Goal: Task Accomplishment & Management: Use online tool/utility

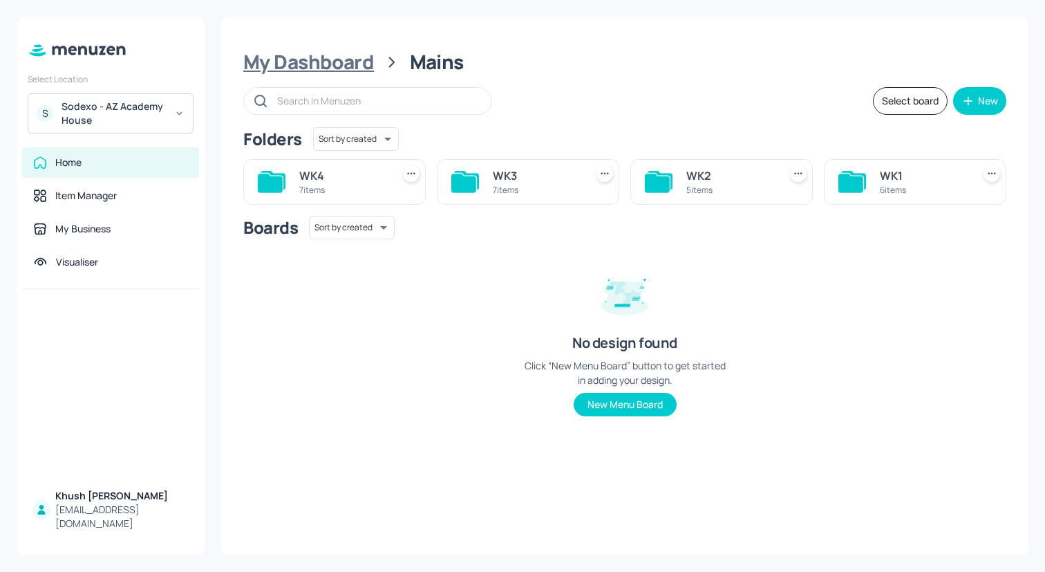
click at [321, 63] on div "My Dashboard" at bounding box center [308, 62] width 131 height 25
click at [157, 110] on div "Sodexo - AZ Academy House" at bounding box center [114, 114] width 104 height 28
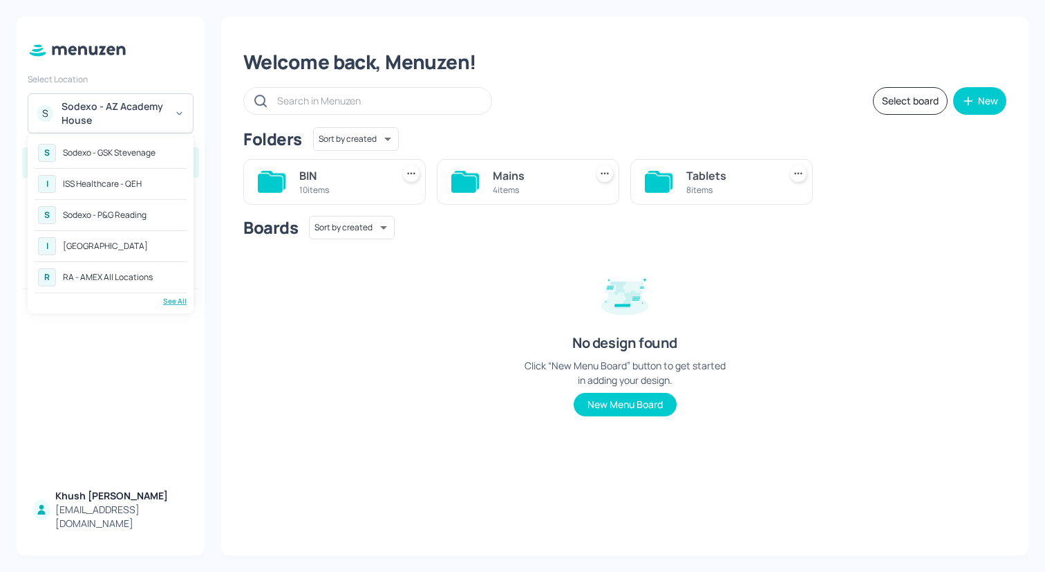
click at [119, 276] on div "RA - AMEX All Locations" at bounding box center [108, 277] width 90 height 8
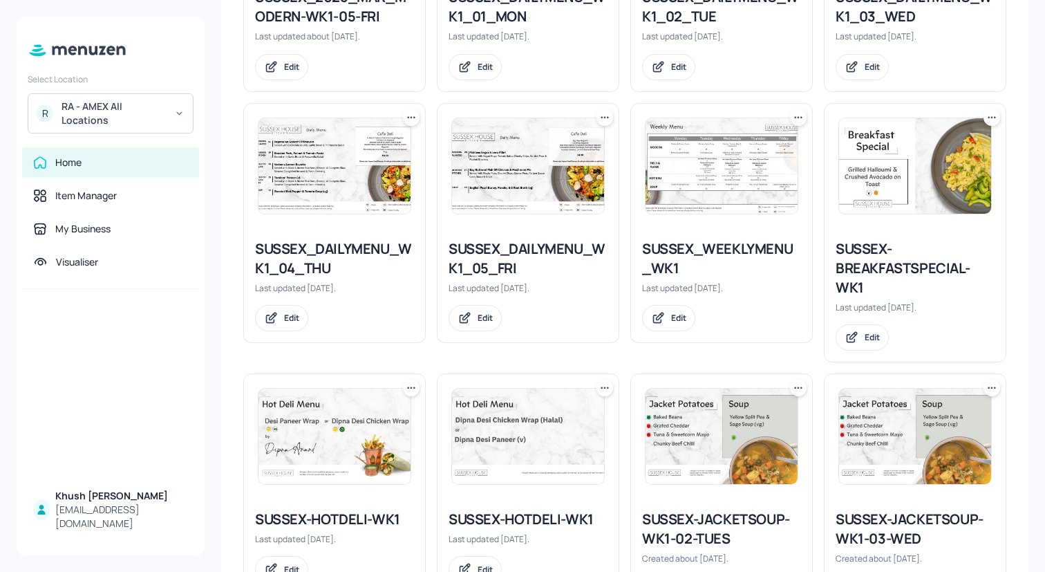
scroll to position [759, 0]
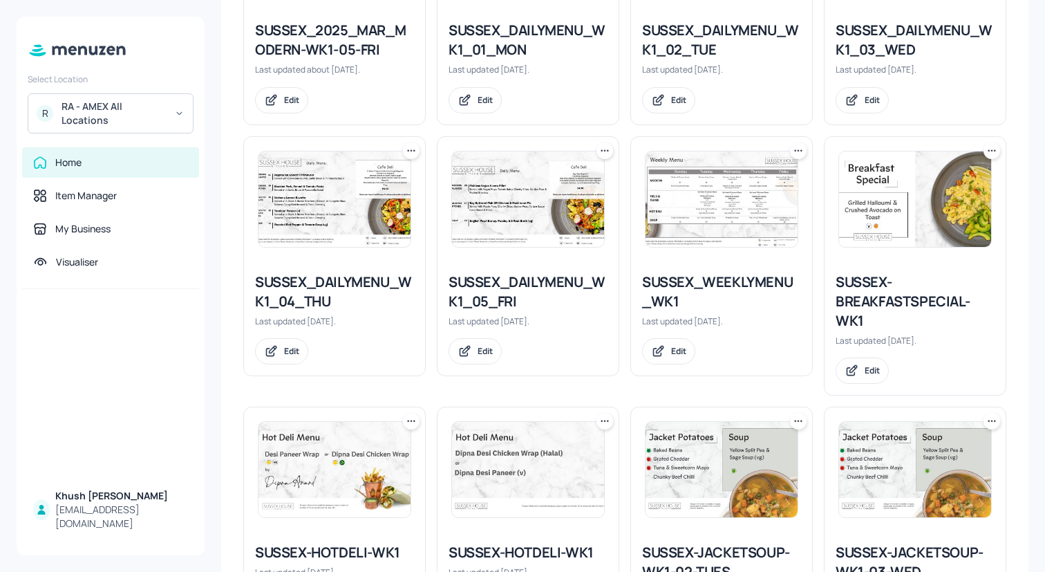
click at [724, 287] on div "SUSSEX_WEEKLYMENU_WK1" at bounding box center [721, 291] width 159 height 39
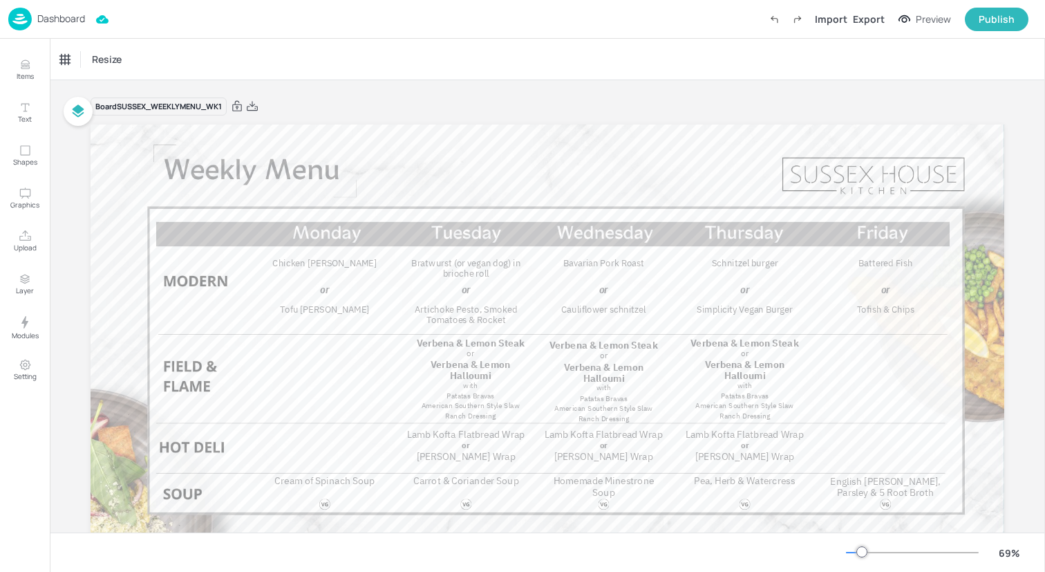
click at [23, 14] on img at bounding box center [19, 19] width 23 height 23
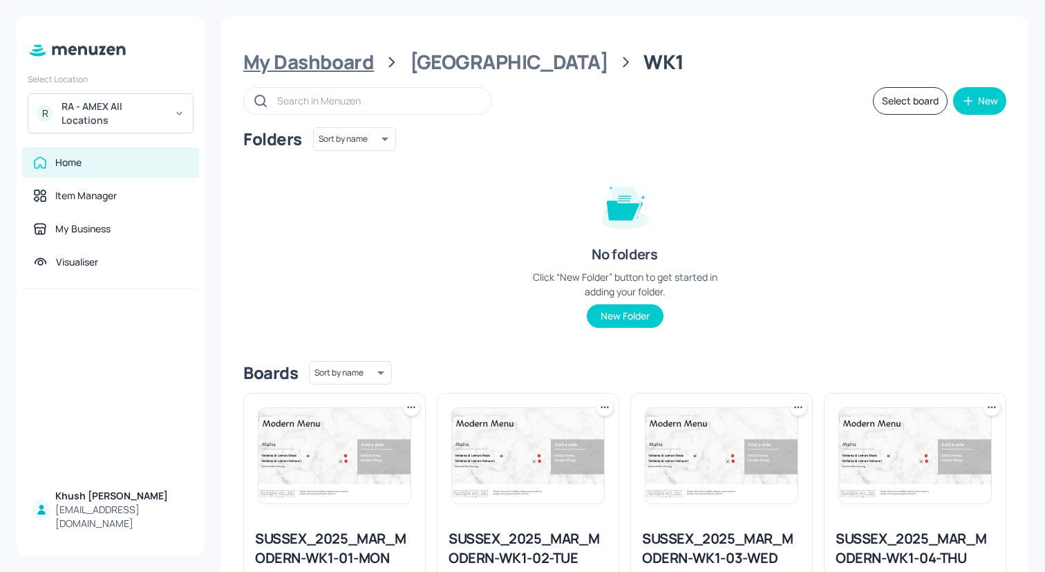
click at [346, 66] on div "My Dashboard" at bounding box center [308, 62] width 131 height 25
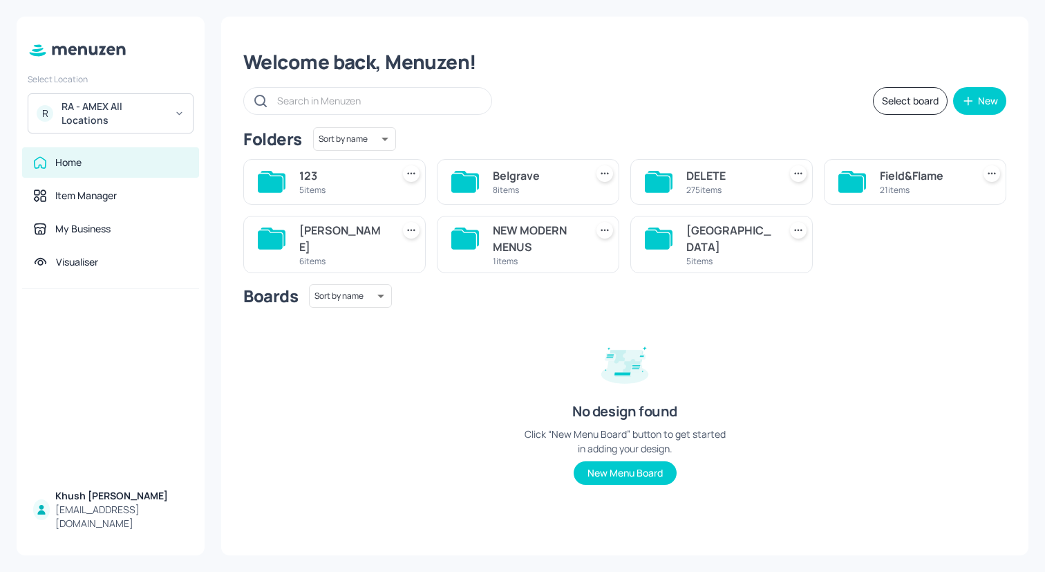
click at [364, 237] on div "John St" at bounding box center [342, 238] width 87 height 33
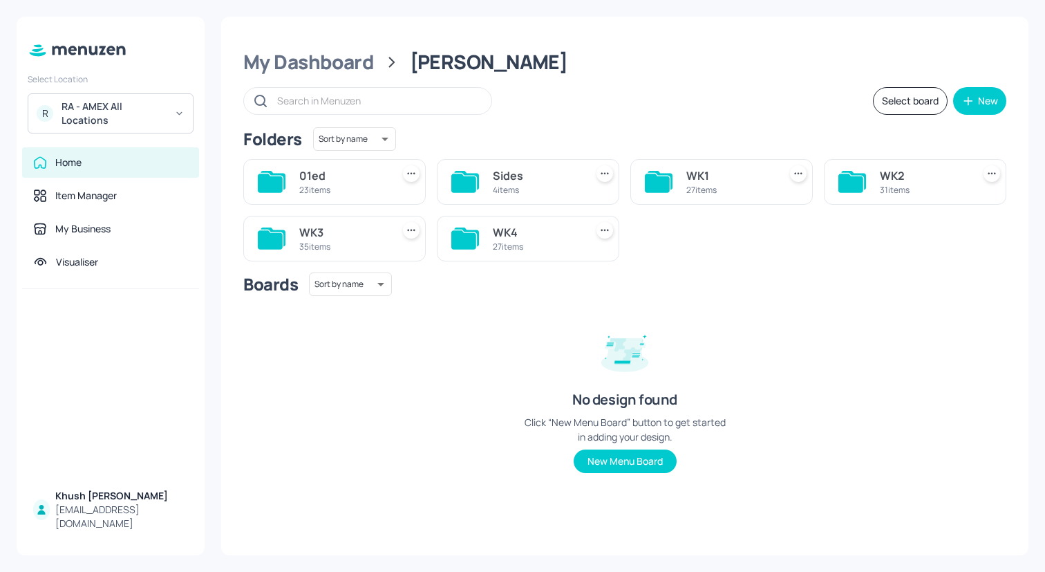
click at [691, 191] on div "27 items" at bounding box center [729, 190] width 87 height 12
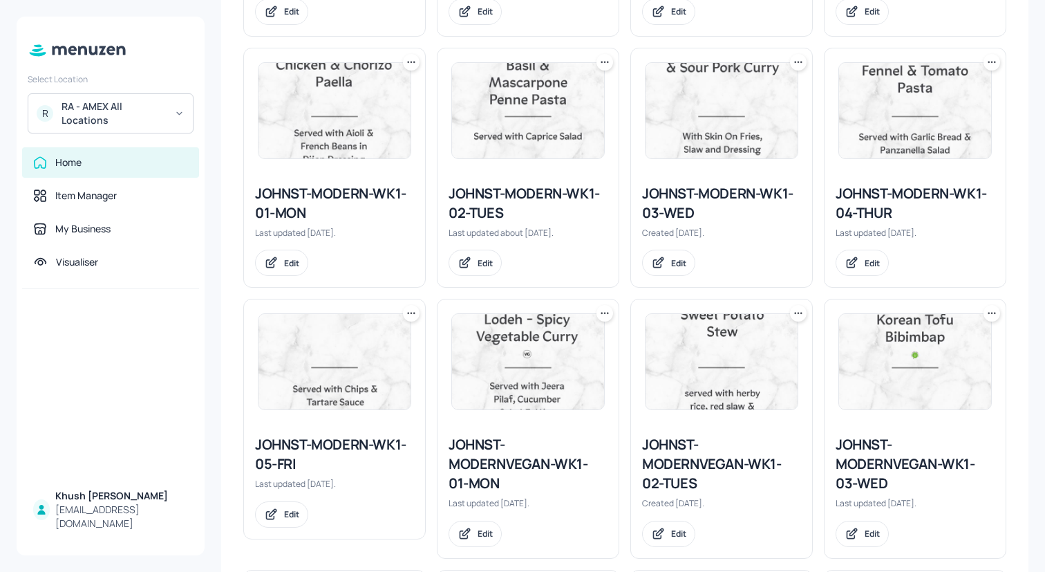
scroll to position [1442, 0]
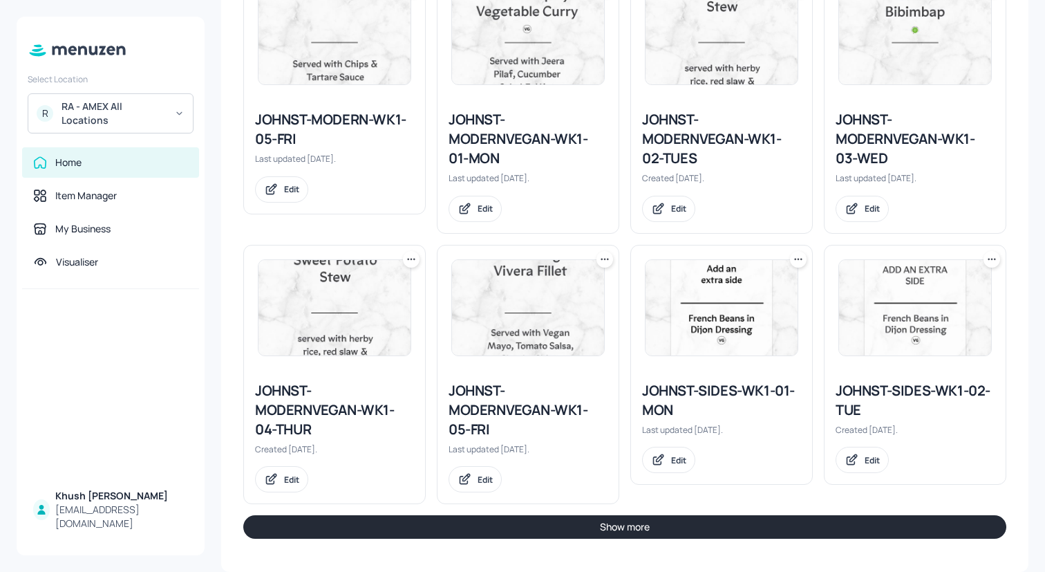
click at [480, 523] on button "Show more" at bounding box center [624, 526] width 763 height 23
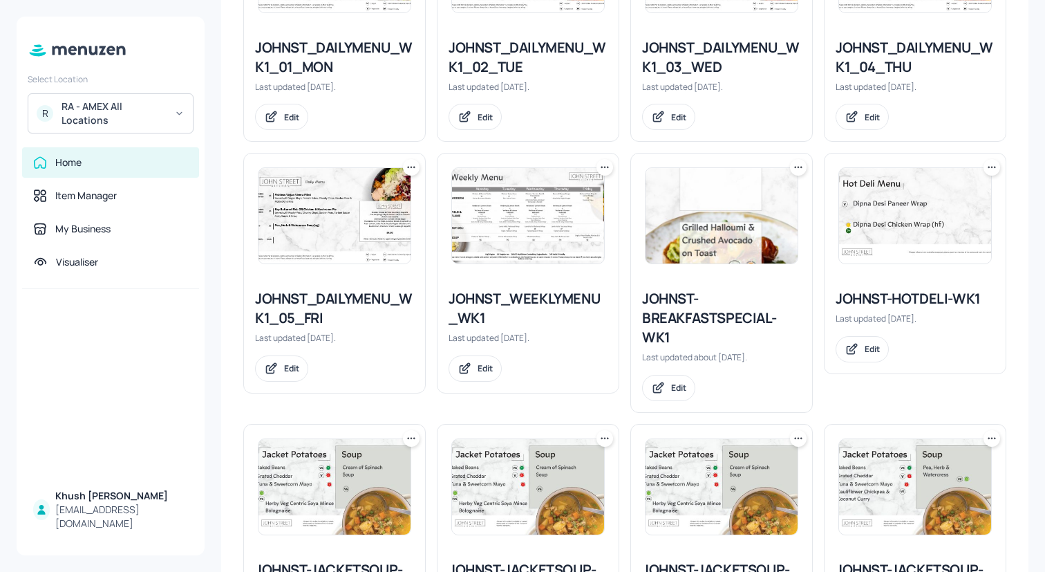
scroll to position [474, 0]
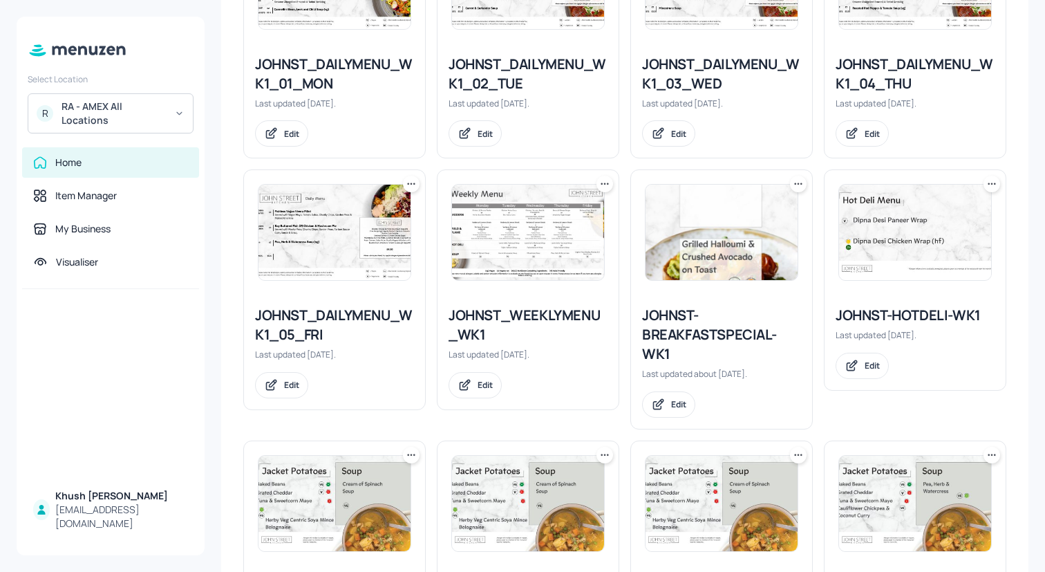
click at [508, 322] on div "JOHNST_WEEKLYMENU_WK1" at bounding box center [528, 324] width 159 height 39
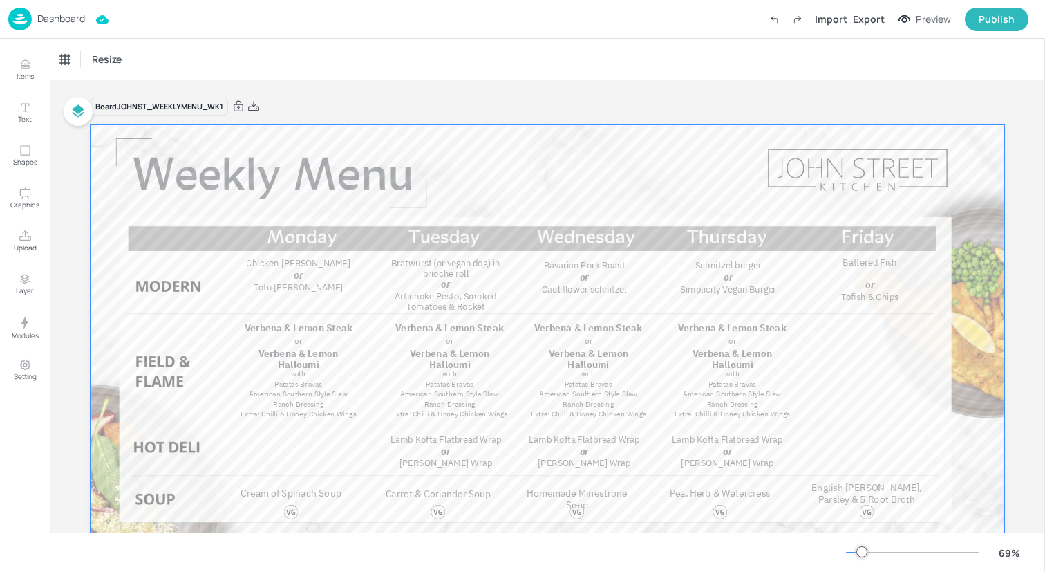
click at [520, 306] on div at bounding box center [548, 381] width 914 height 514
click at [24, 16] on img at bounding box center [19, 19] width 23 height 23
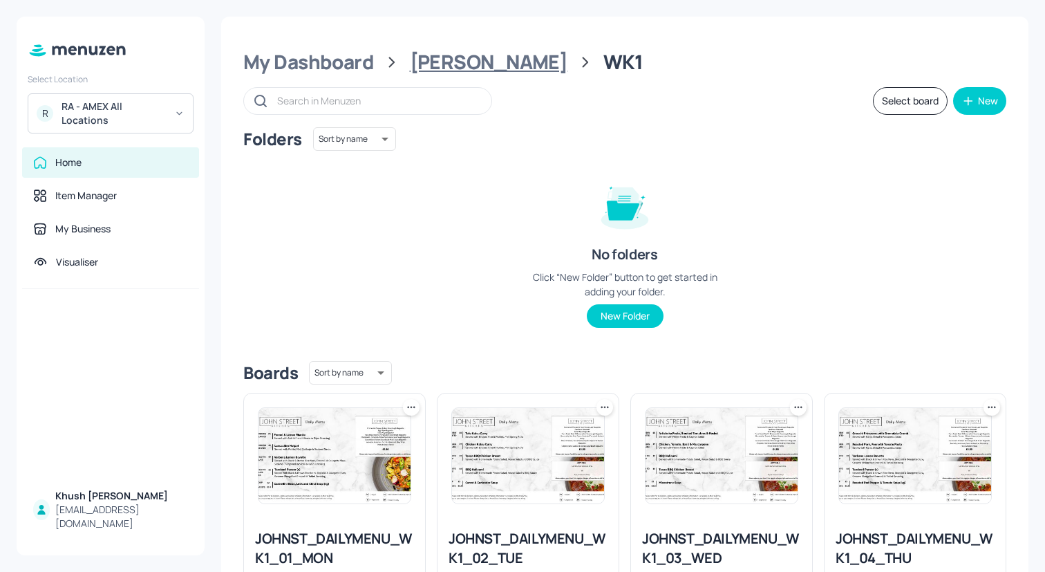
click at [443, 55] on div "John St" at bounding box center [489, 62] width 158 height 25
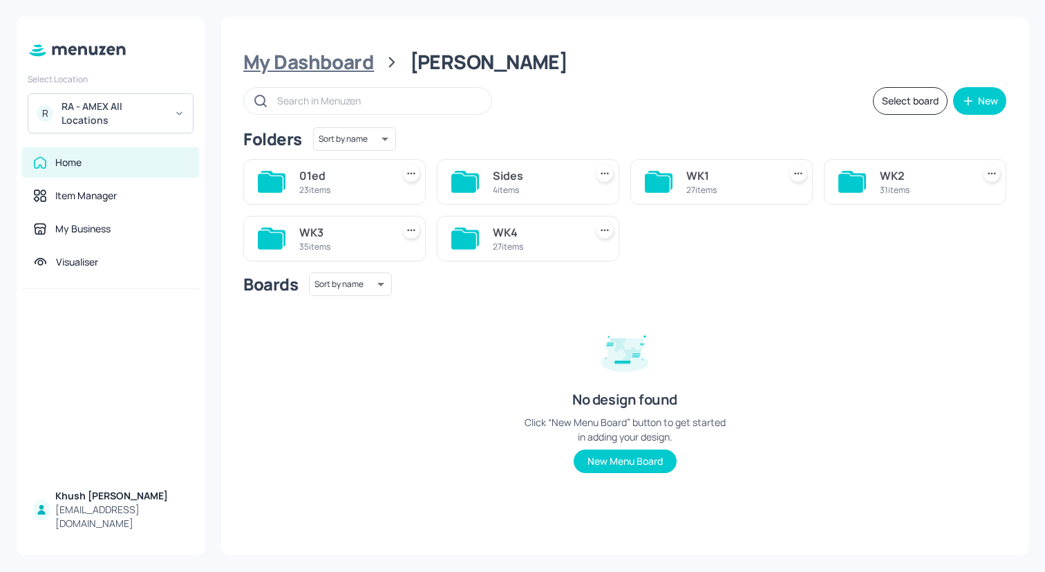
click at [316, 66] on div "My Dashboard" at bounding box center [308, 62] width 131 height 25
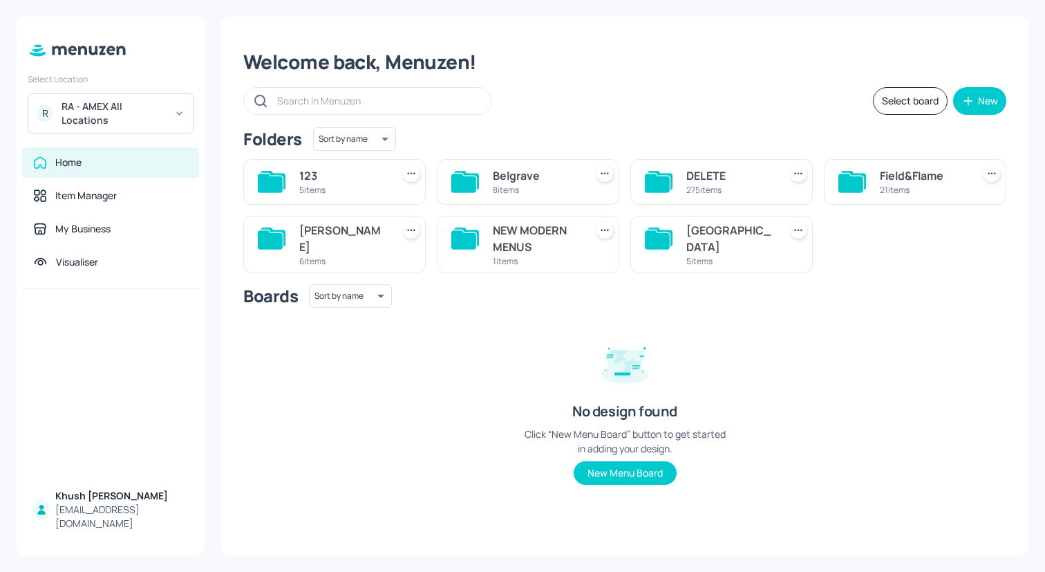
click at [507, 176] on div "Belgrave" at bounding box center [536, 175] width 87 height 17
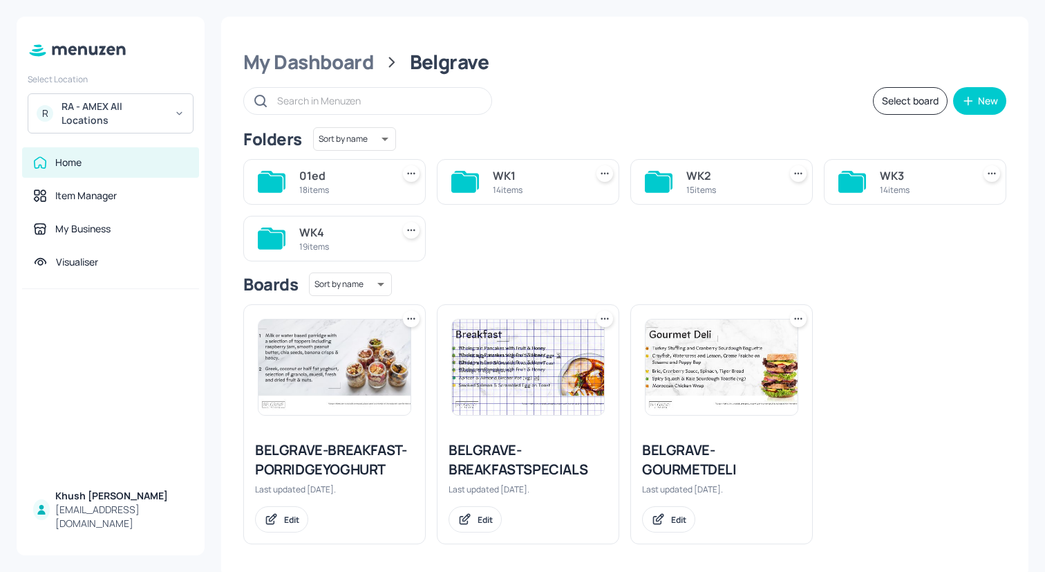
click at [525, 180] on div "WK1" at bounding box center [536, 175] width 87 height 17
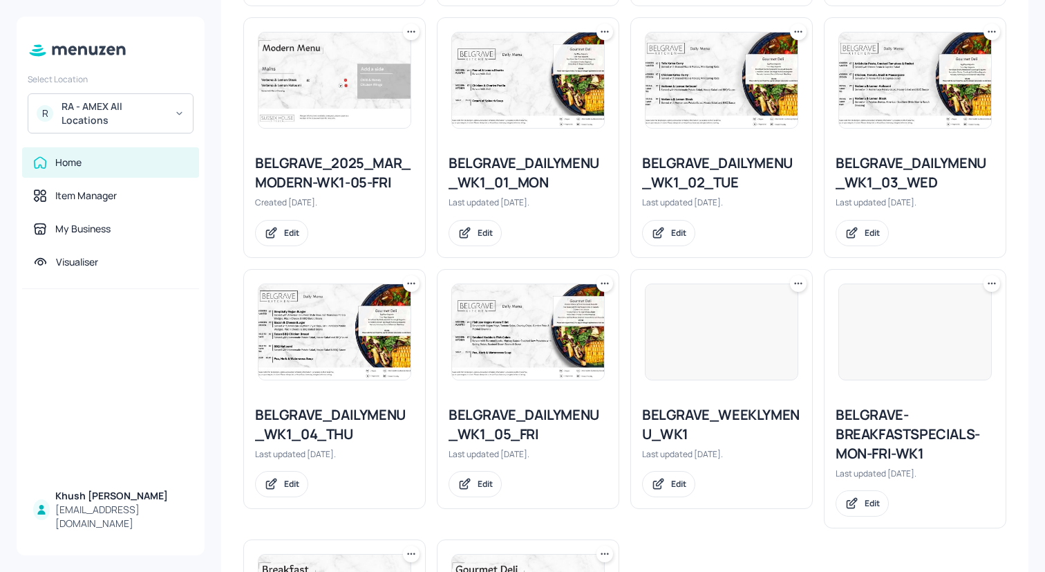
scroll to position [886, 0]
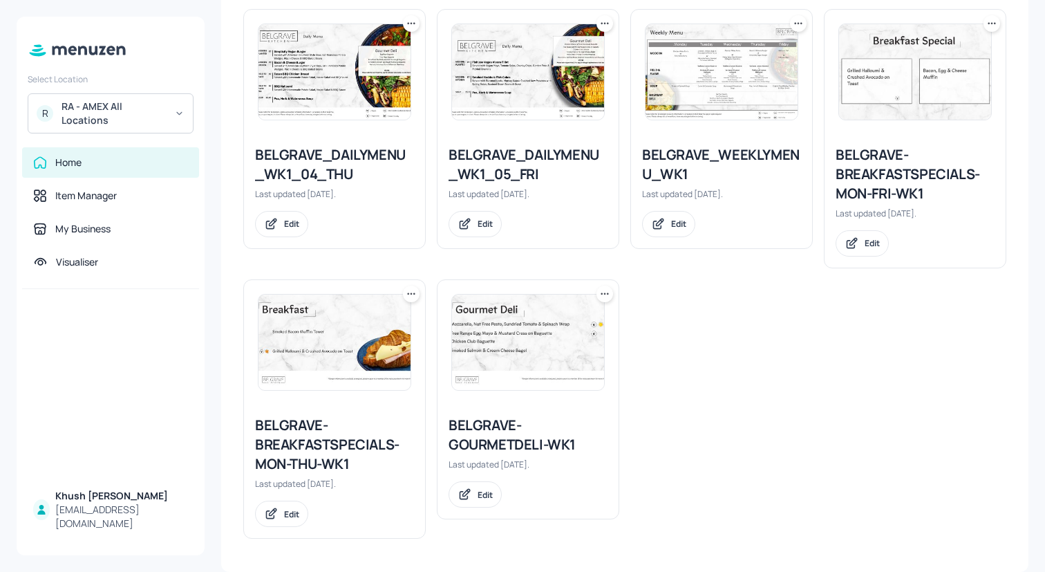
click at [724, 165] on div "BELGRAVE_WEEKLYMENU_WK1" at bounding box center [721, 164] width 159 height 39
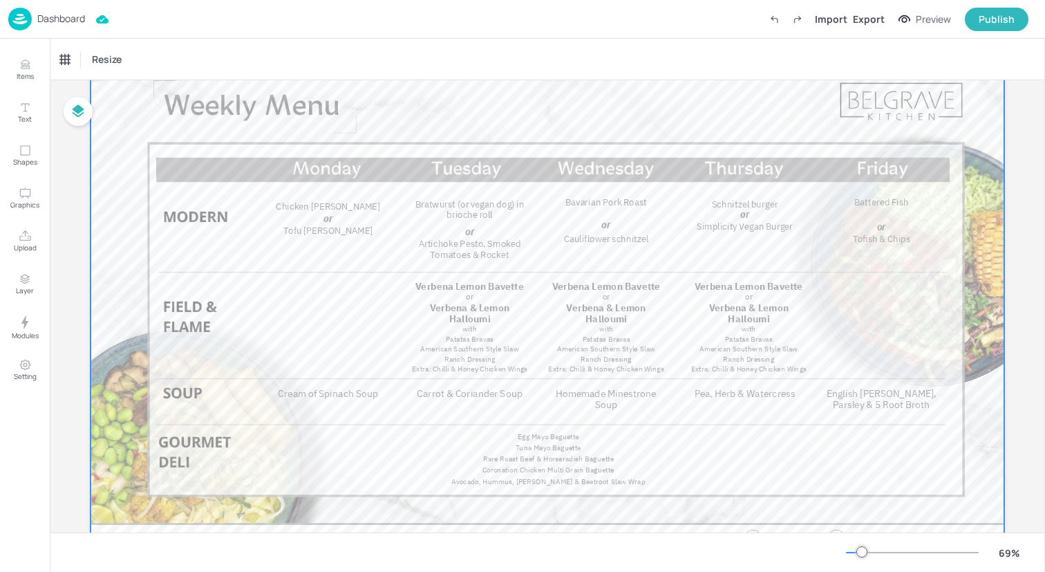
scroll to position [66, 0]
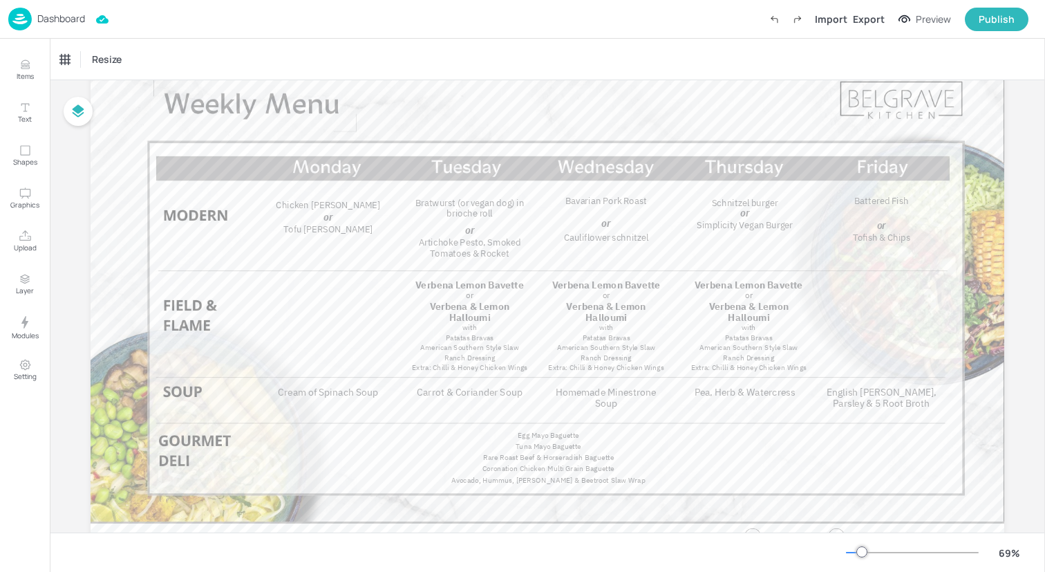
click at [22, 21] on img at bounding box center [19, 19] width 23 height 23
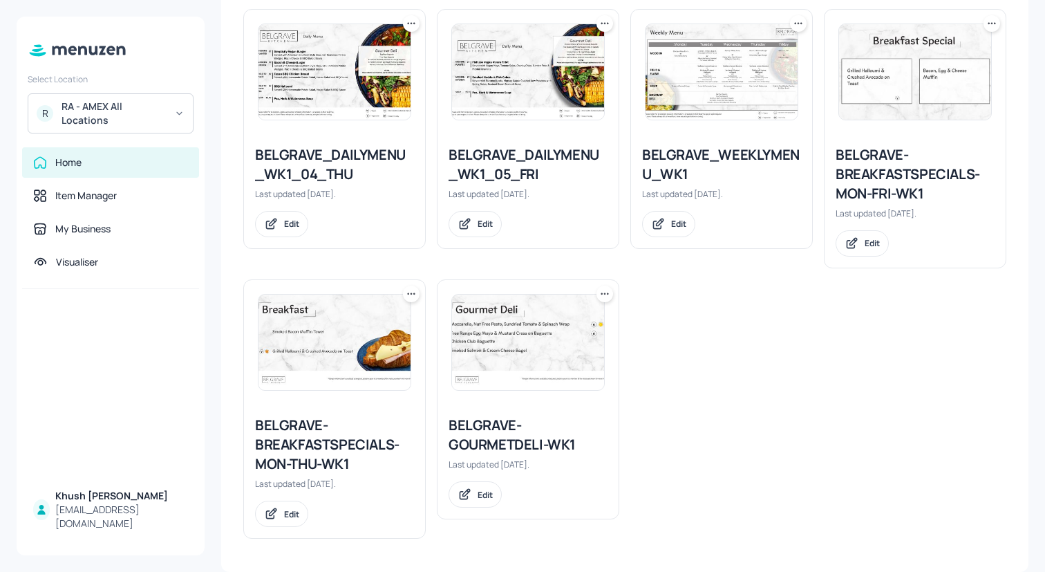
scroll to position [838, 0]
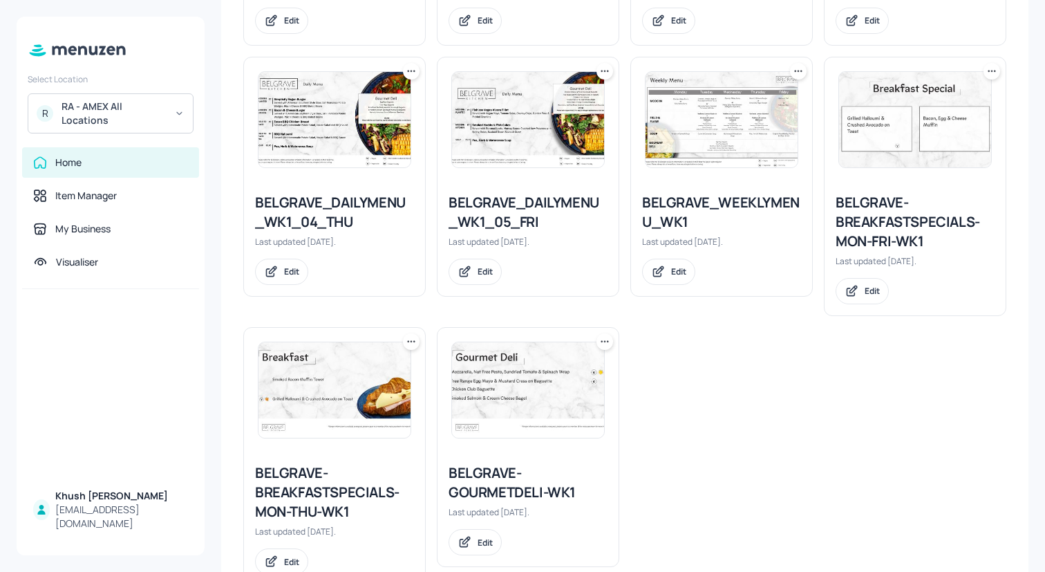
click at [795, 64] on icon at bounding box center [798, 71] width 14 height 14
click at [762, 381] on div at bounding box center [522, 286] width 1045 height 572
click at [735, 198] on div "BELGRAVE_WEEKLYMENU_WK1" at bounding box center [721, 212] width 159 height 39
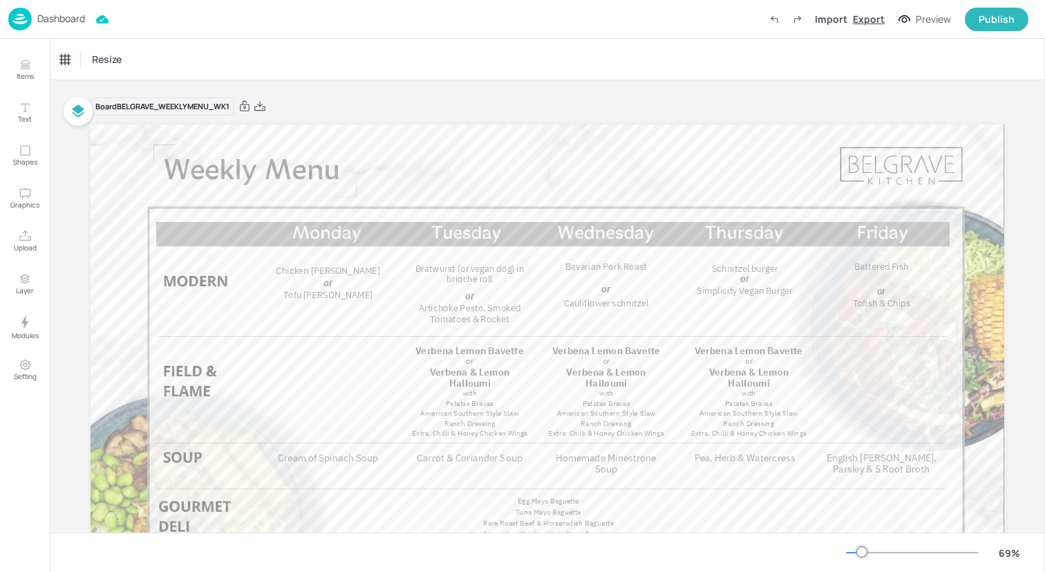
click at [879, 16] on div "Export" at bounding box center [869, 19] width 32 height 15
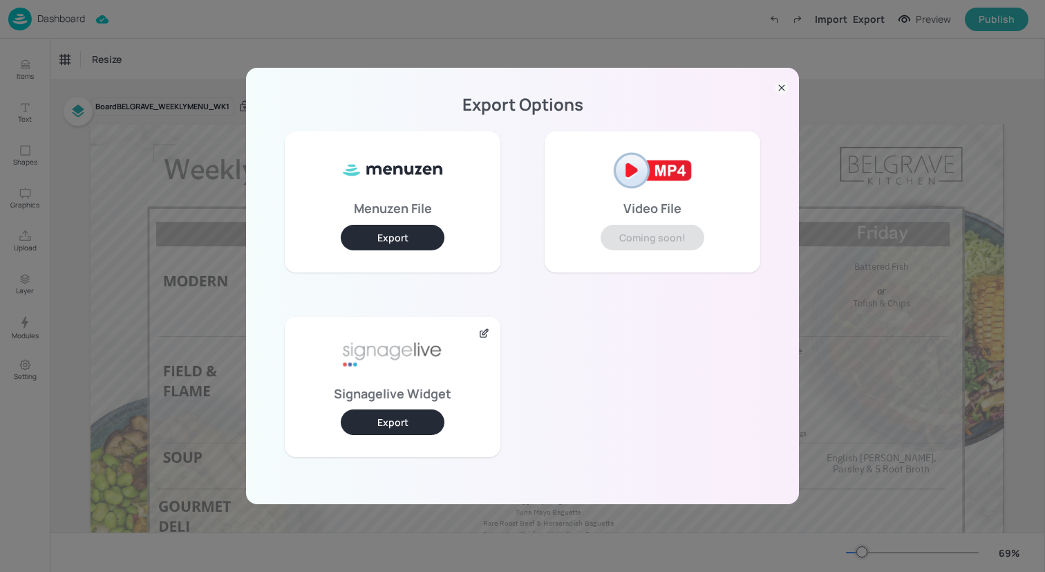
click at [375, 424] on button "Export" at bounding box center [393, 422] width 104 height 26
